Goal: Task Accomplishment & Management: Manage account settings

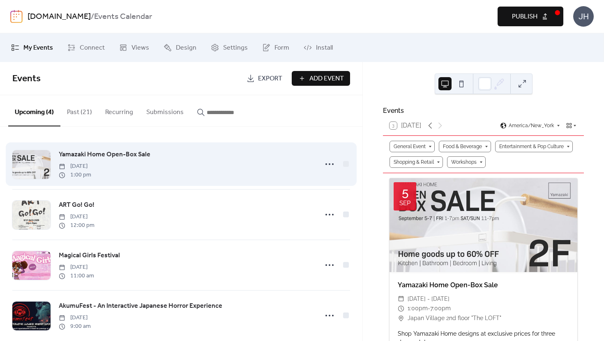
scroll to position [13, 0]
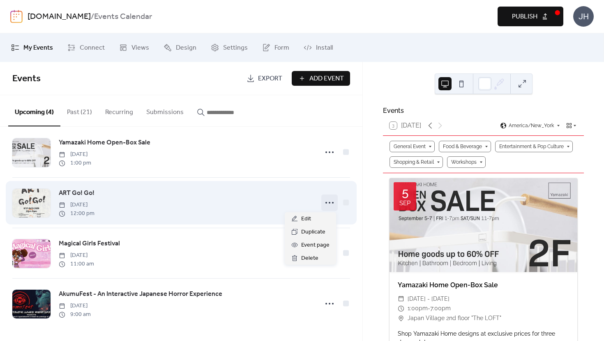
click at [325, 202] on circle at bounding box center [326, 203] width 2 height 2
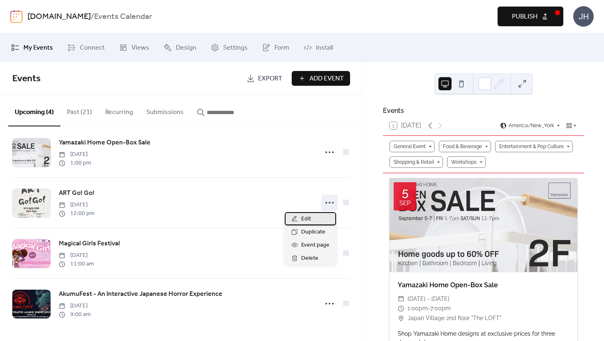
click at [307, 220] on span "Edit" at bounding box center [306, 219] width 10 height 10
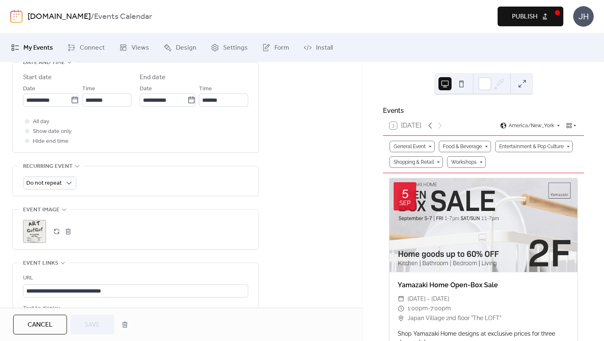
scroll to position [306, 0]
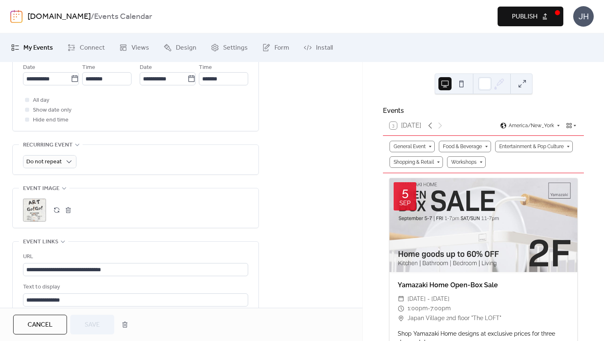
click at [64, 211] on button "button" at bounding box center [68, 211] width 12 height 12
click at [37, 212] on icon at bounding box center [35, 211] width 12 height 12
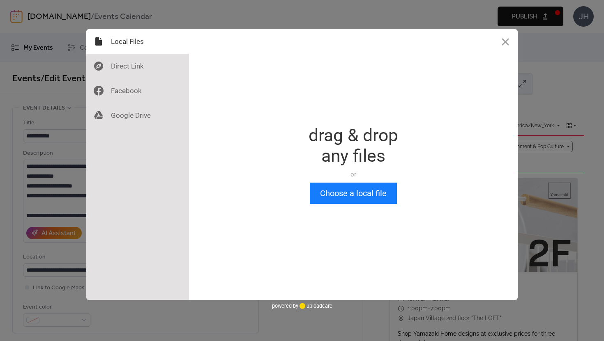
scroll to position [0, 0]
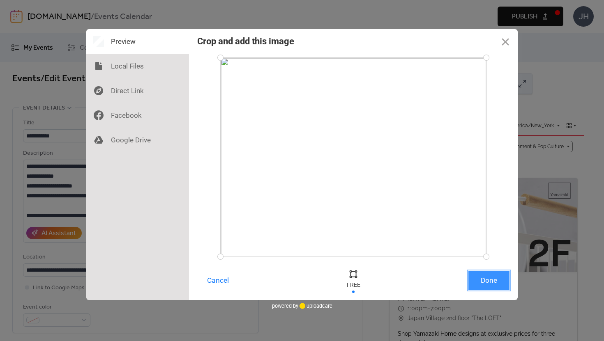
click at [497, 279] on button "Done" at bounding box center [488, 280] width 41 height 19
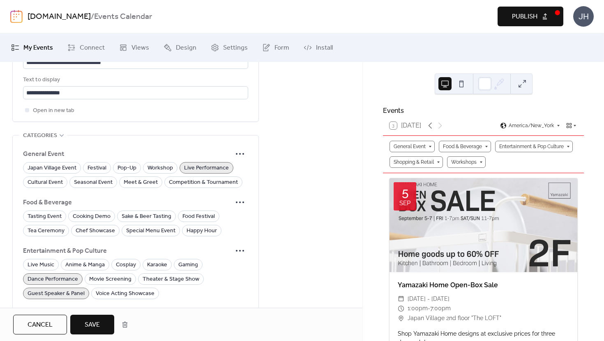
scroll to position [559, 0]
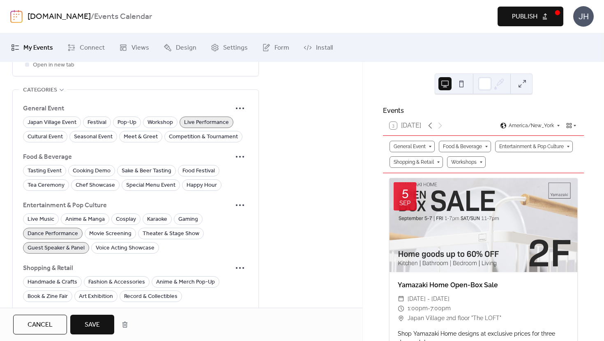
click at [100, 326] on span "Save" at bounding box center [92, 325] width 15 height 10
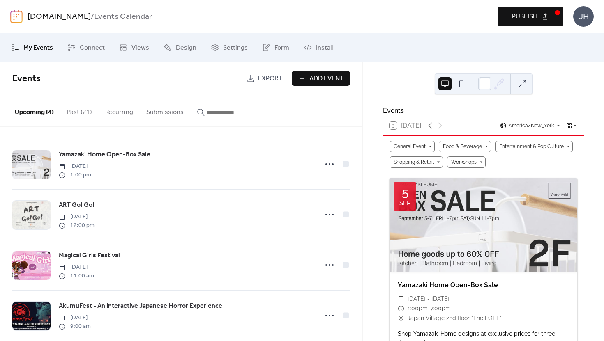
click at [506, 21] on button "Publish" at bounding box center [530, 17] width 66 height 20
